Goal: Task Accomplishment & Management: Use online tool/utility

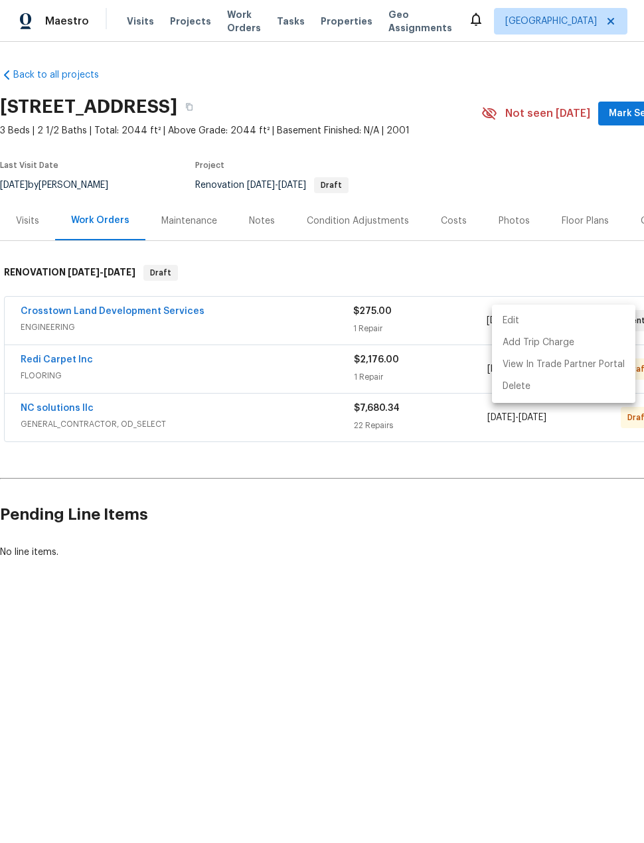
scroll to position [0, 106]
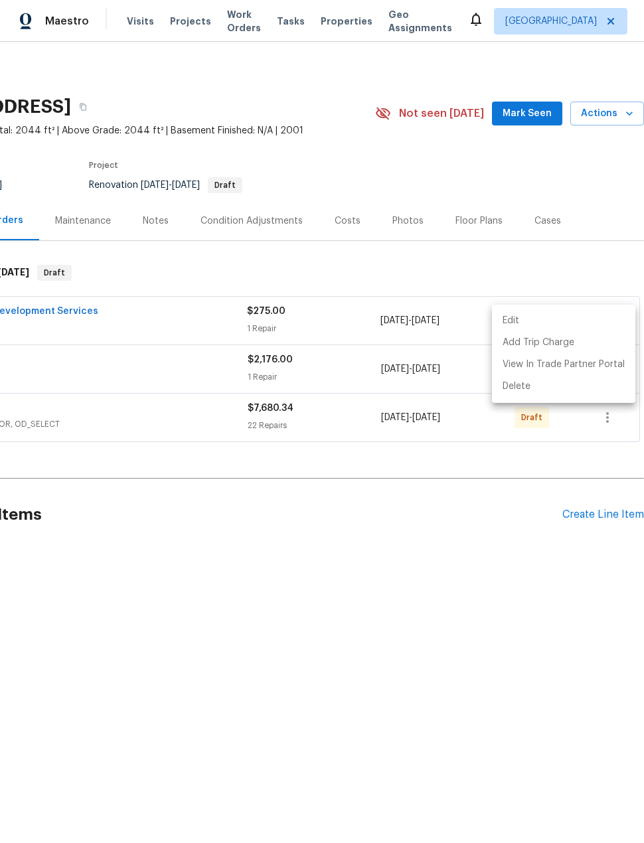
click at [179, 12] on div at bounding box center [322, 421] width 644 height 843
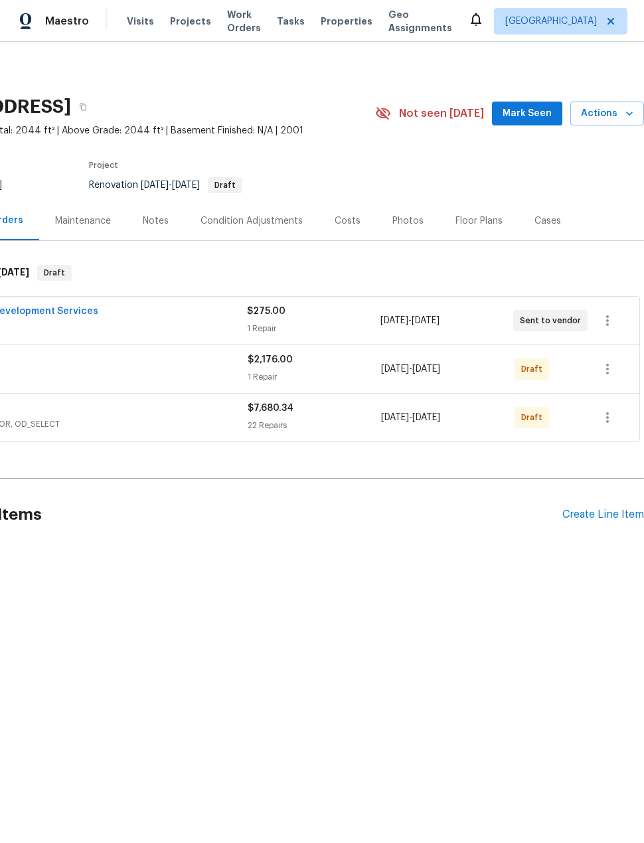
click at [177, 27] on span "Projects" at bounding box center [190, 21] width 41 height 13
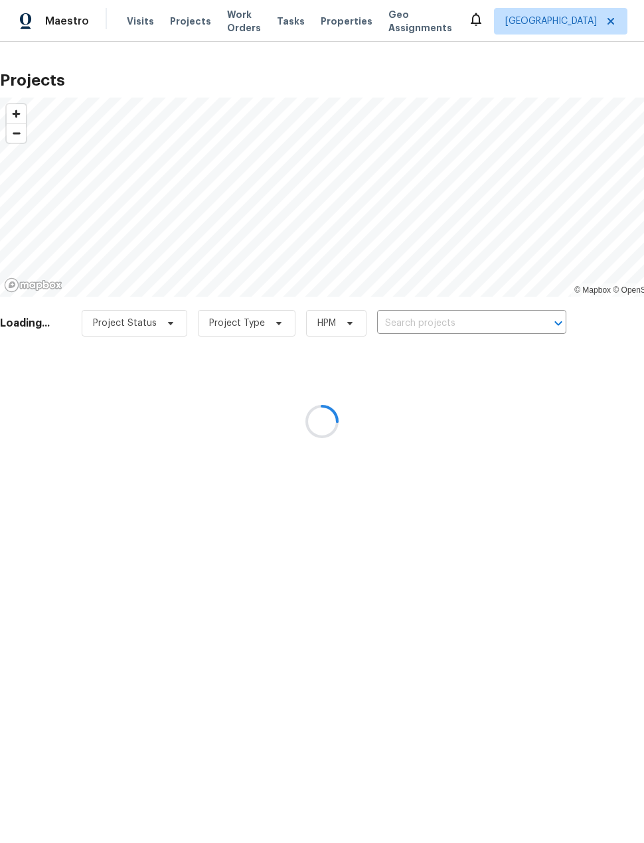
click at [476, 315] on div at bounding box center [322, 421] width 644 height 843
click at [448, 322] on input "text" at bounding box center [453, 323] width 152 height 21
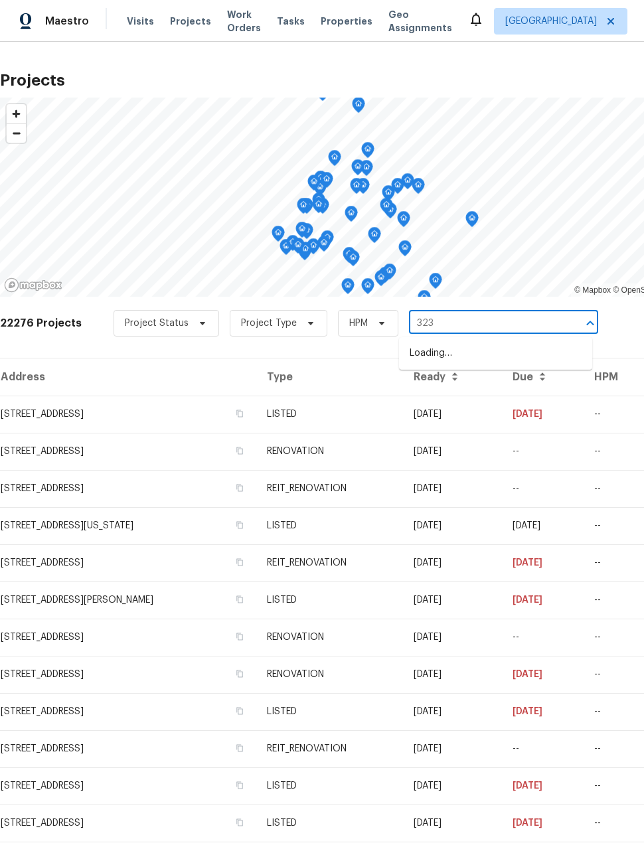
type input "3231"
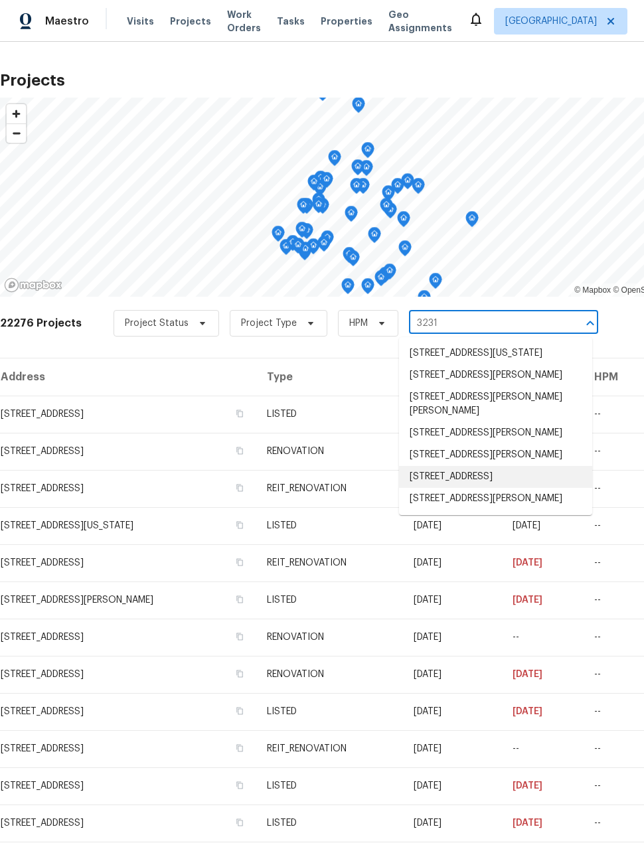
click at [503, 488] on li "3231 Bent Brook Way, Katy, TX 77449" at bounding box center [495, 477] width 193 height 22
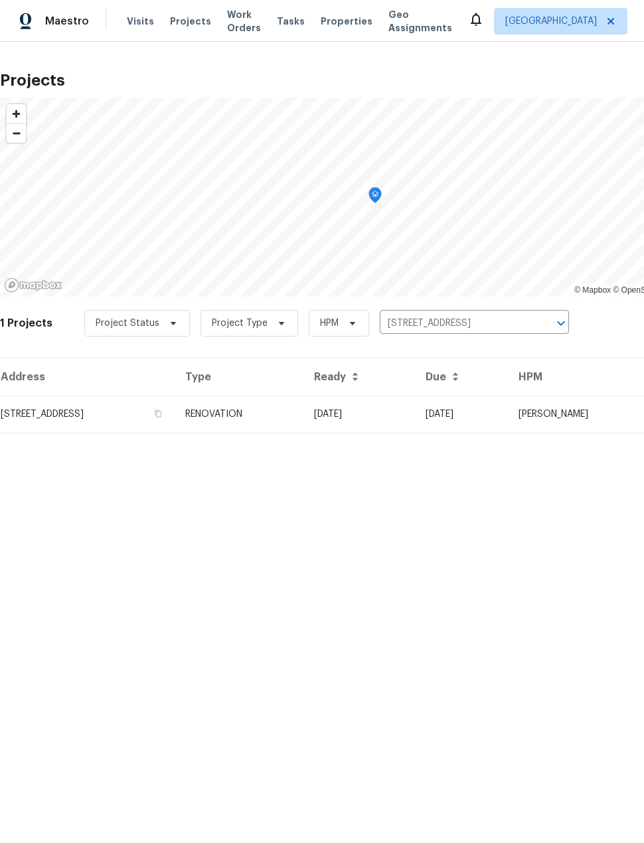
click at [53, 414] on td "3231 Bent Brook Way, Katy, TX 77449" at bounding box center [87, 414] width 175 height 37
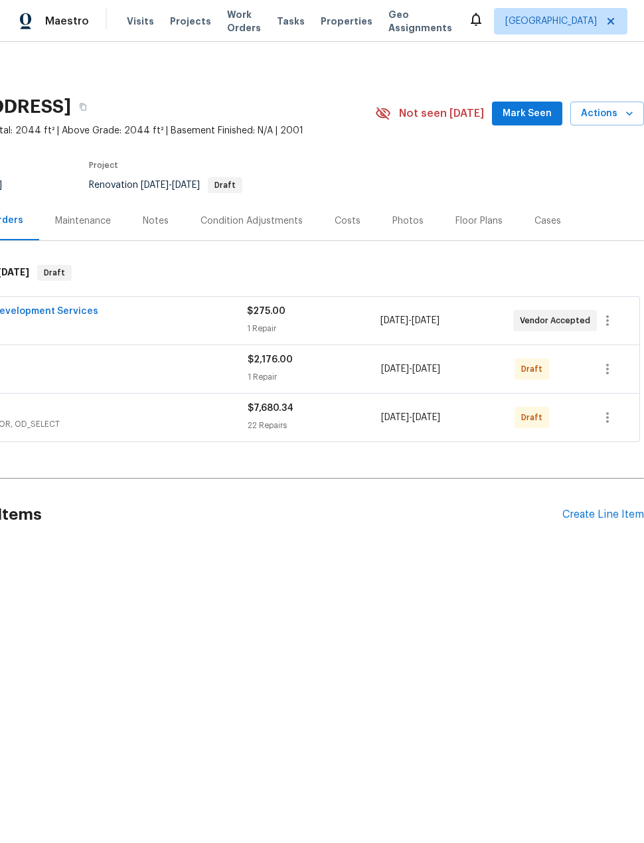
scroll to position [0, 106]
click at [616, 373] on button "button" at bounding box center [608, 369] width 32 height 32
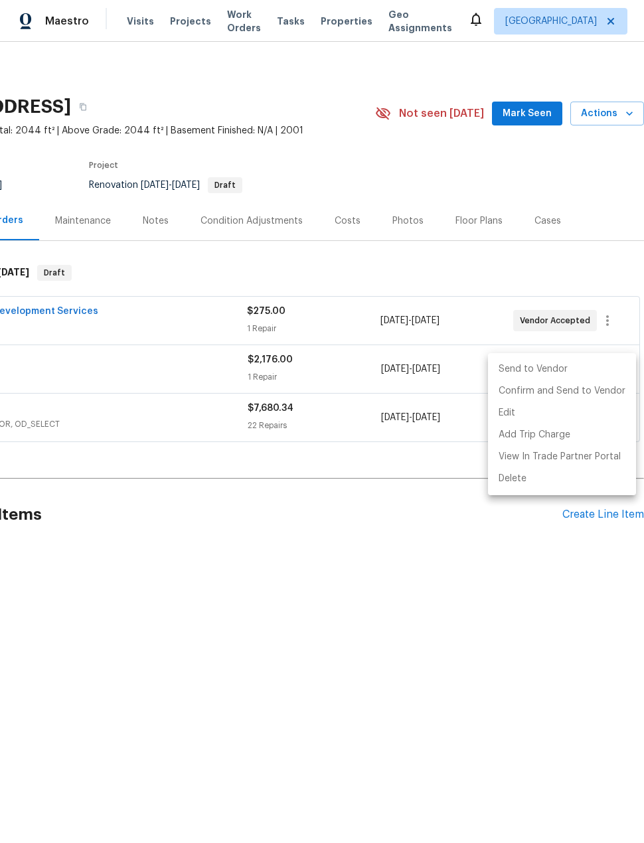
click at [592, 372] on li "Send to Vendor" at bounding box center [562, 370] width 148 height 22
click at [525, 578] on div at bounding box center [322, 421] width 644 height 843
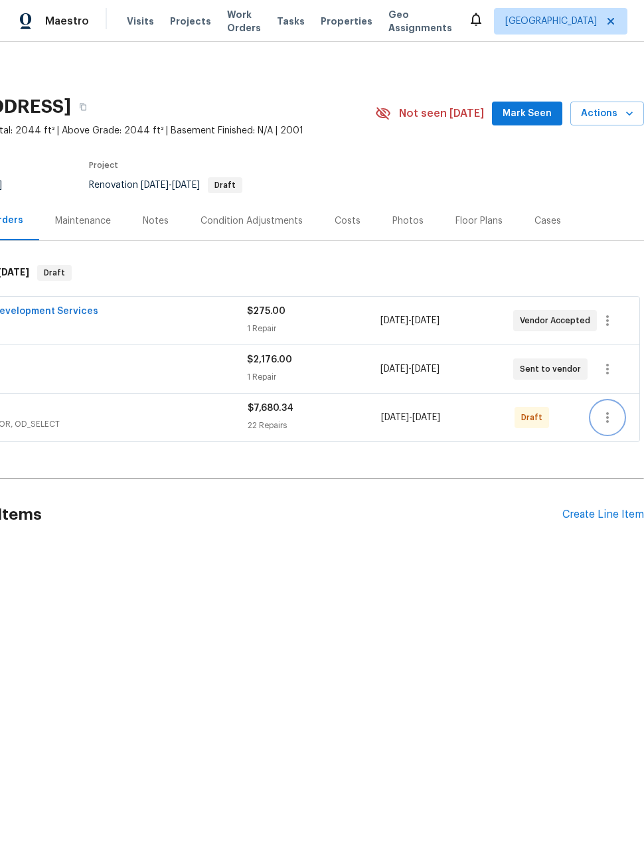
click at [608, 417] on icon "button" at bounding box center [607, 417] width 3 height 11
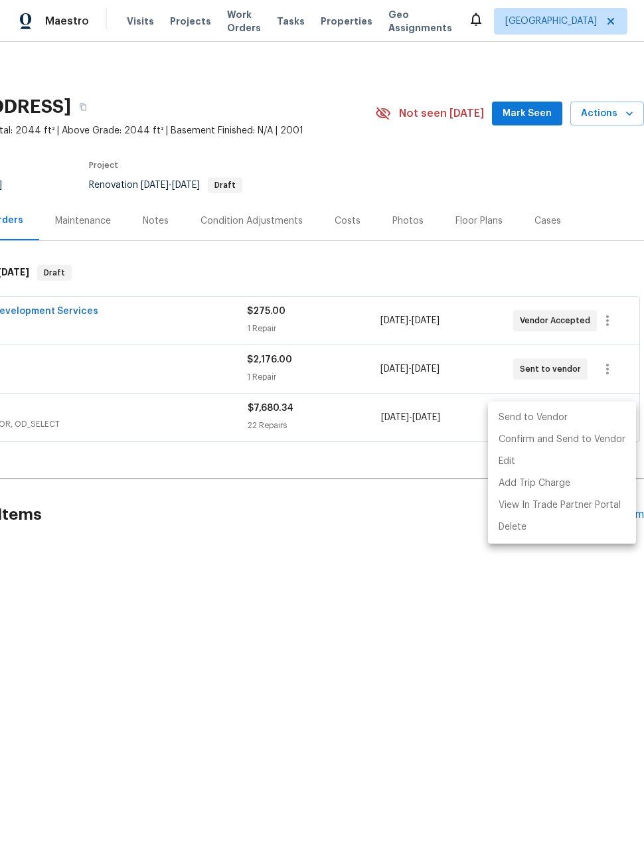
click at [604, 416] on li "Send to Vendor" at bounding box center [562, 418] width 148 height 22
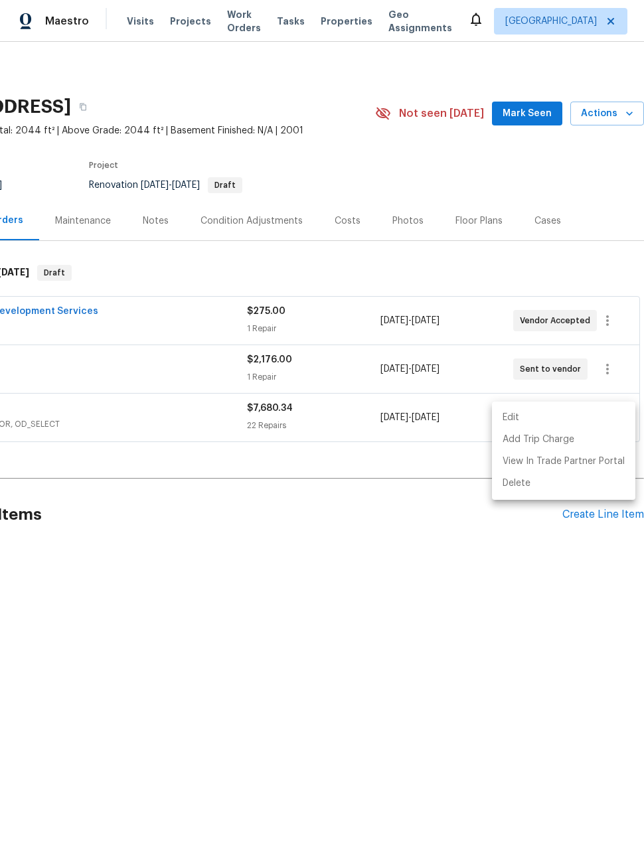
click at [150, 220] on div at bounding box center [322, 421] width 644 height 843
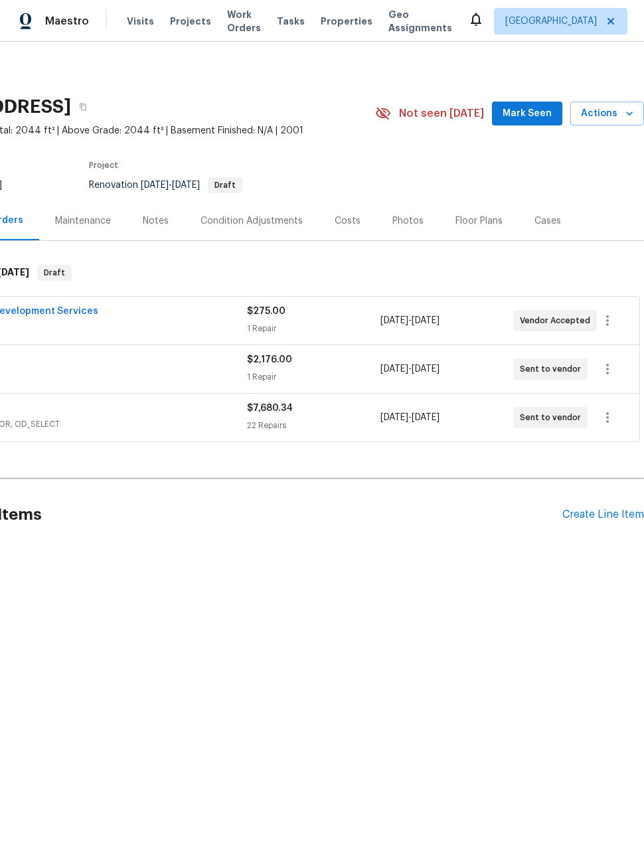
click at [144, 221] on div "Notes" at bounding box center [156, 221] width 26 height 13
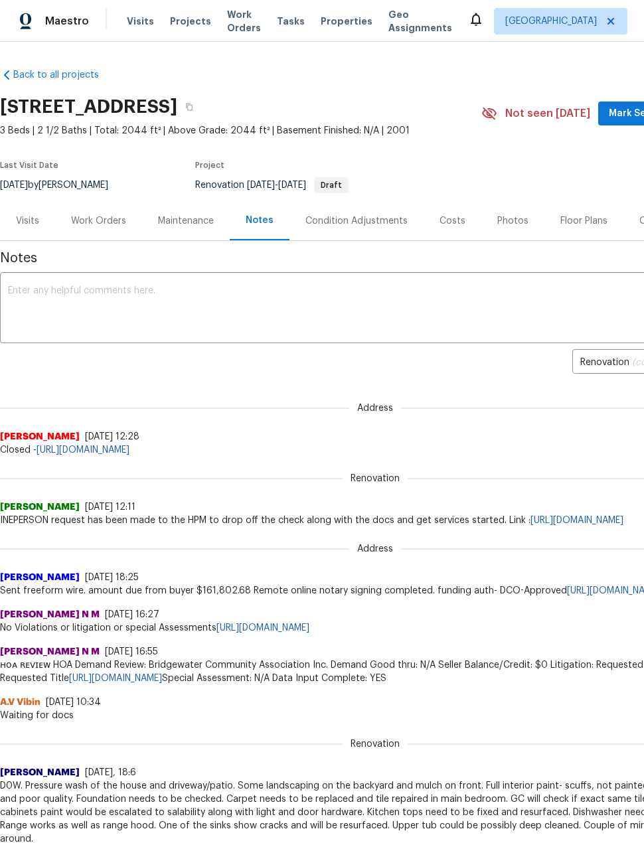
click at [442, 313] on textarea at bounding box center [375, 309] width 735 height 46
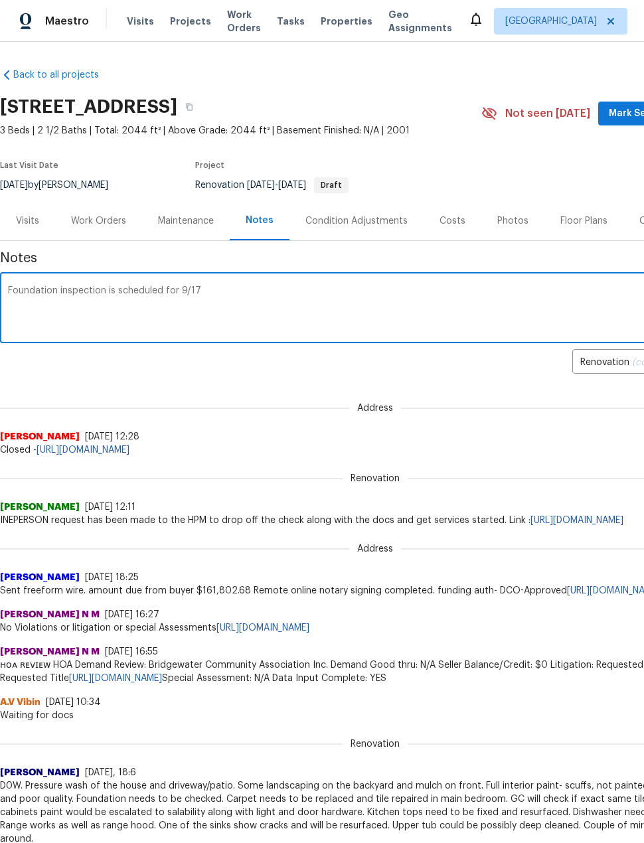
type textarea "Foundation inspection is scheduled for 9/17"
click at [634, 114] on span "Mark Seen" at bounding box center [633, 114] width 49 height 17
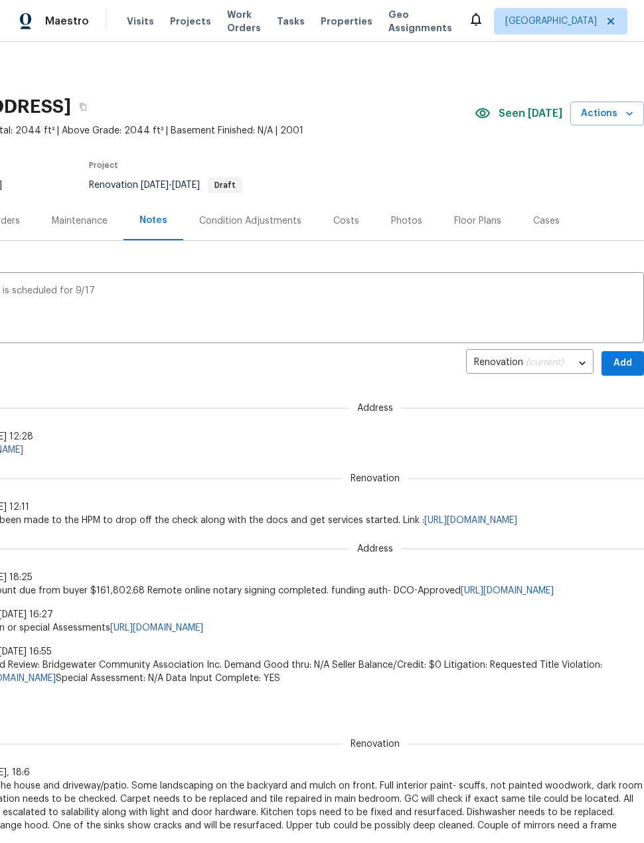
scroll to position [0, 106]
click at [626, 366] on span "Add" at bounding box center [622, 363] width 21 height 17
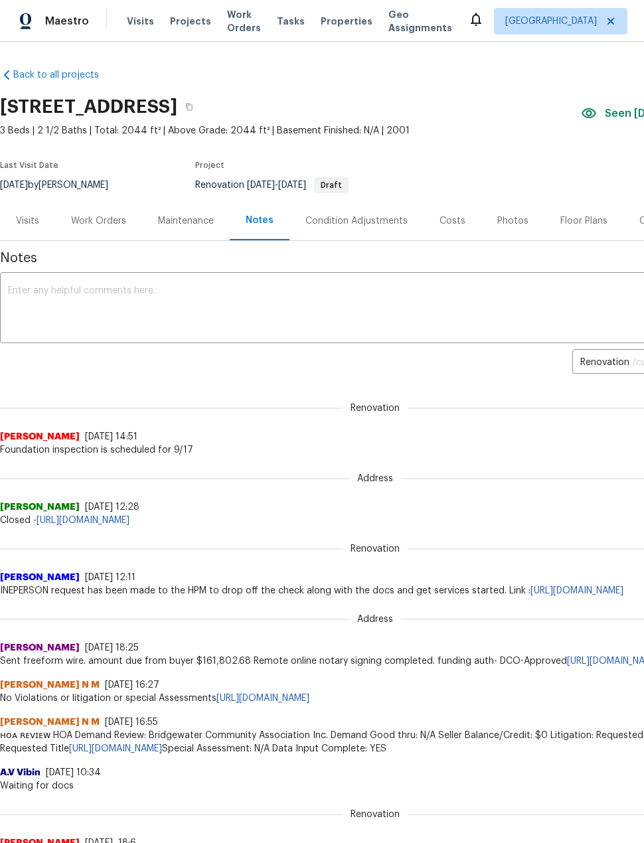
scroll to position [0, 0]
click at [183, 25] on span "Projects" at bounding box center [190, 21] width 41 height 13
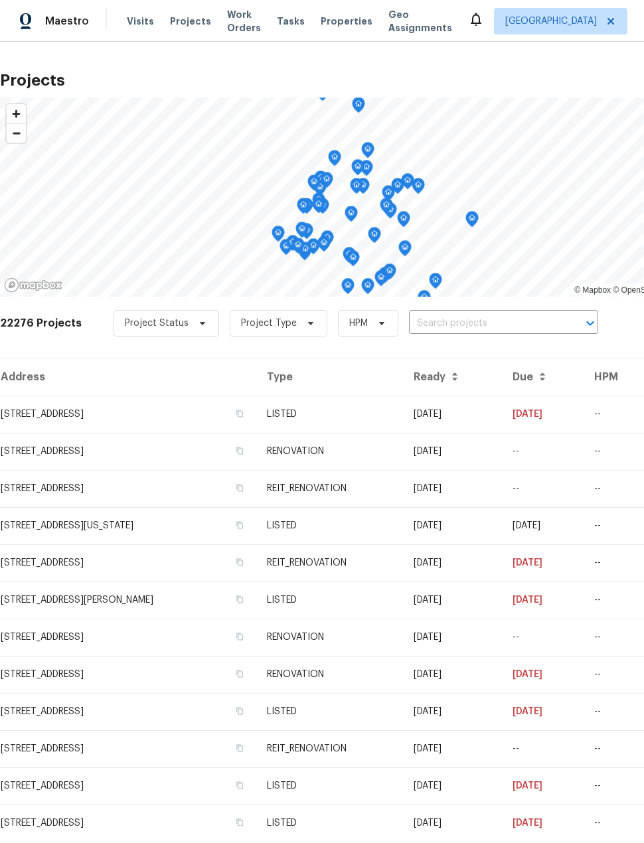
click at [521, 323] on input "text" at bounding box center [485, 323] width 152 height 21
type input "21827"
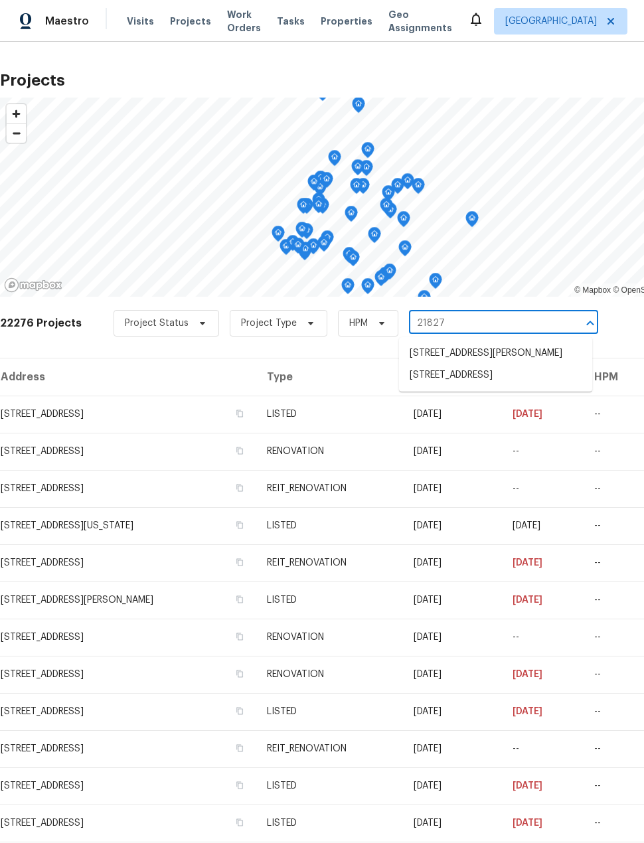
click at [561, 384] on li "[STREET_ADDRESS]" at bounding box center [495, 376] width 193 height 22
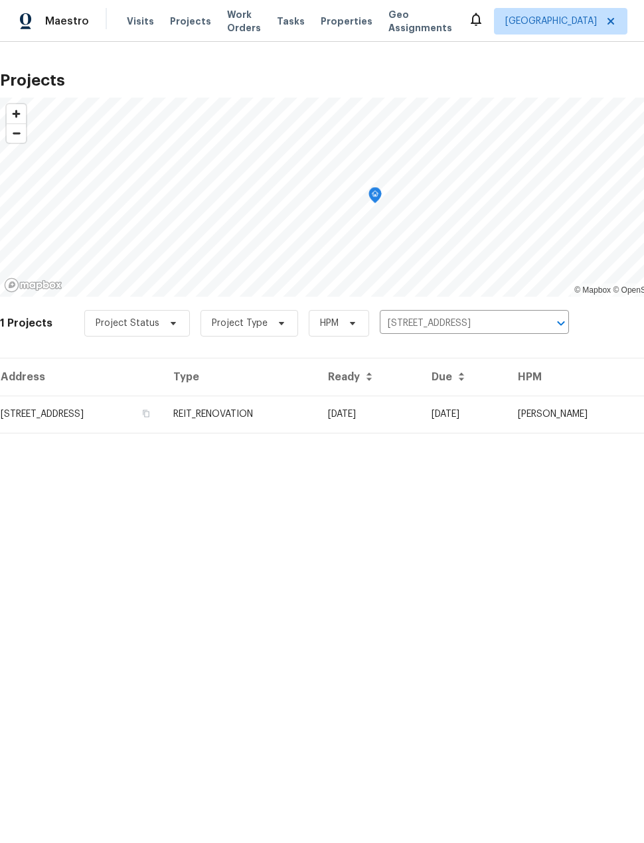
click at [47, 414] on td "[STREET_ADDRESS]" at bounding box center [81, 414] width 163 height 37
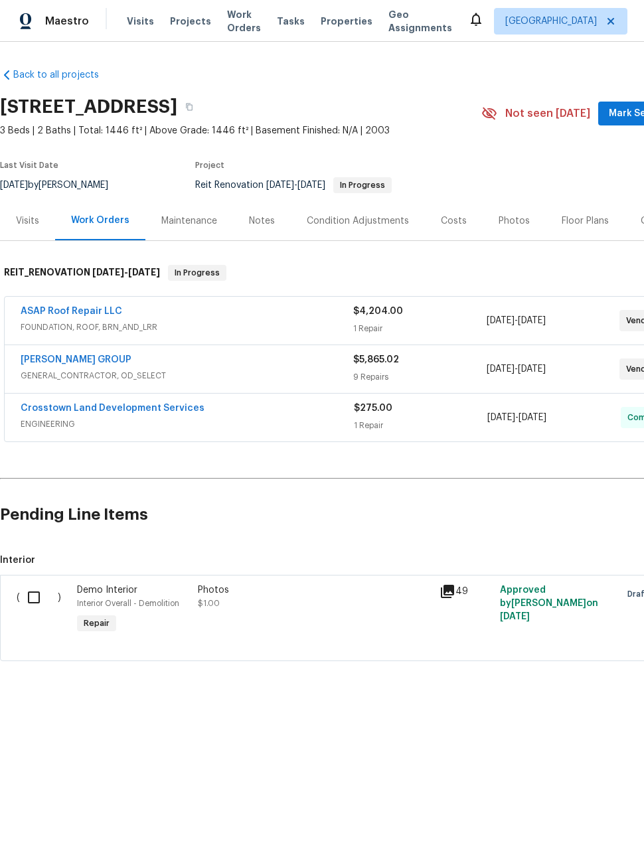
click at [52, 360] on link "[PERSON_NAME] GROUP" at bounding box center [76, 359] width 111 height 9
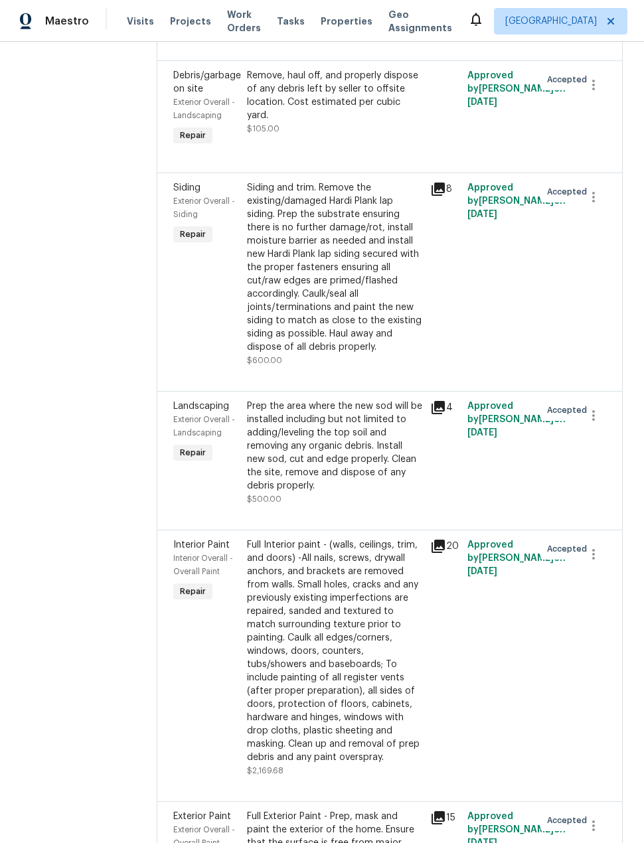
scroll to position [1409, 0]
click at [335, 811] on div "Full Exterior Paint - Prep, mask and paint the exterior of the home. Ensure tha…" at bounding box center [335, 857] width 176 height 93
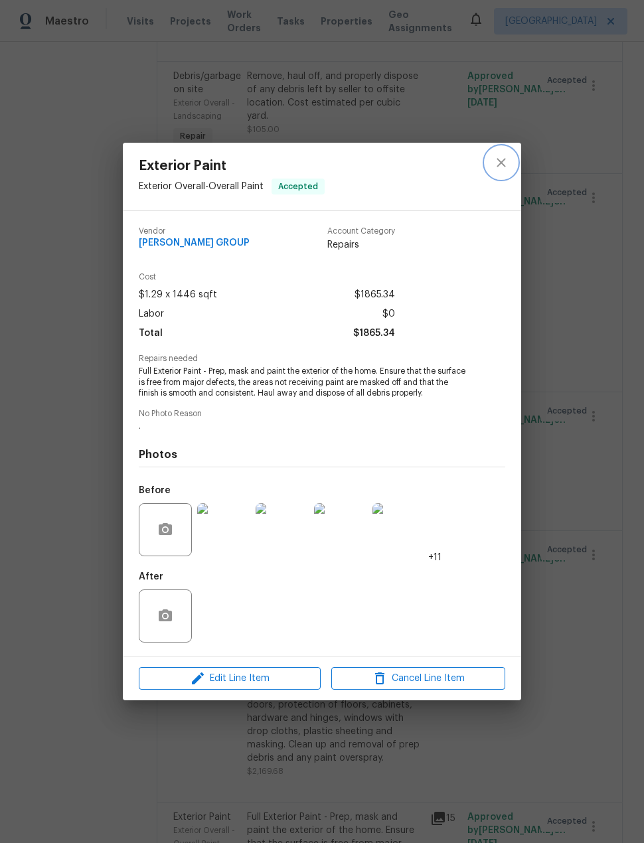
click at [497, 175] on button "close" at bounding box center [501, 163] width 32 height 32
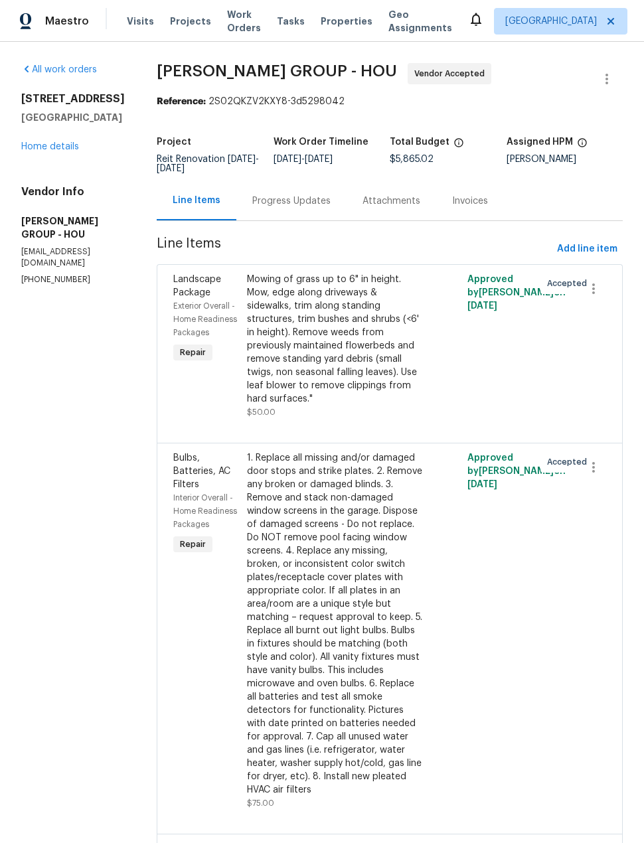
scroll to position [0, 0]
